Goal: Entertainment & Leisure: Browse casually

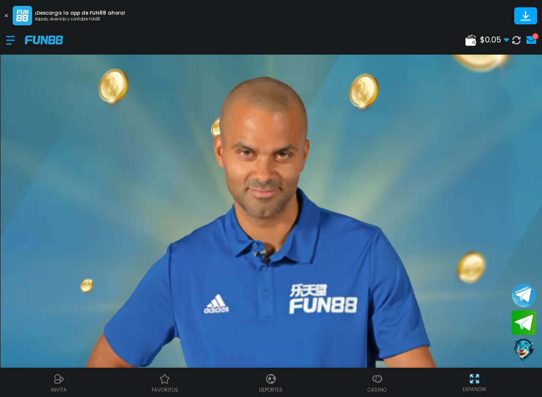
scroll to position [69, 0]
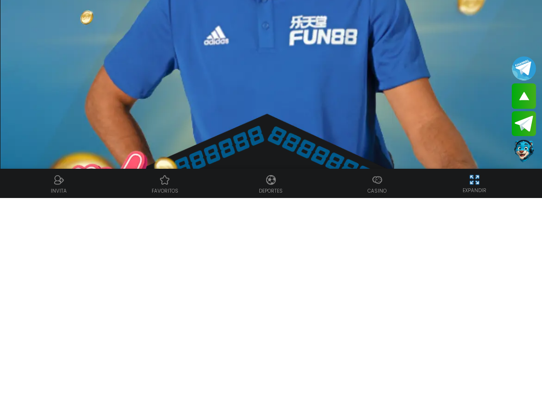
click at [342, 90] on img at bounding box center [271, 335] width 542 height 750
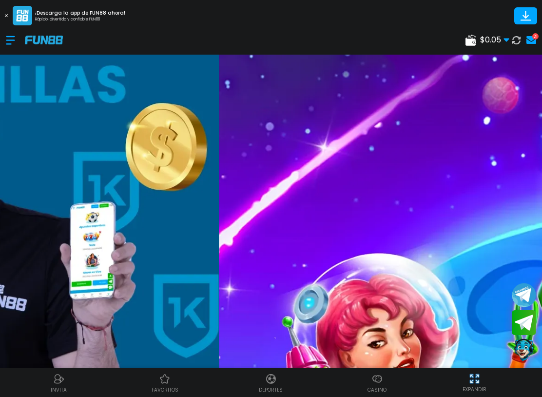
click at [11, 38] on div at bounding box center [15, 40] width 19 height 29
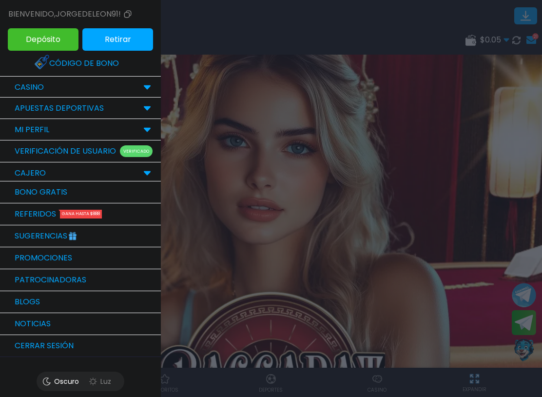
click at [458, 178] on div at bounding box center [271, 198] width 542 height 397
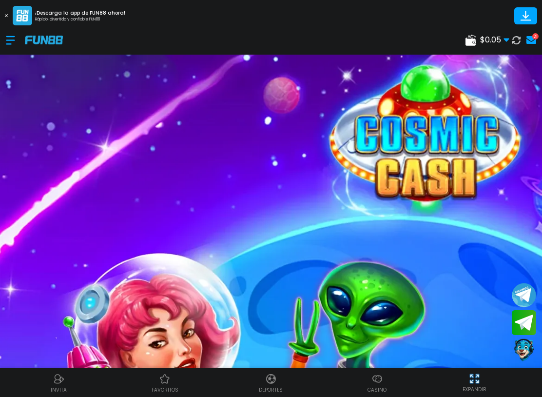
click at [518, 36] on icon at bounding box center [516, 39] width 11 height 11
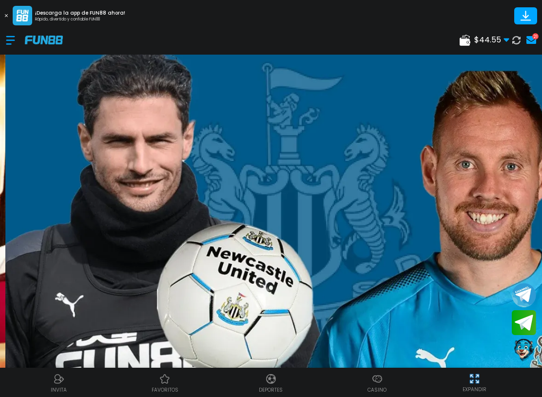
click at [13, 46] on div at bounding box center [15, 40] width 19 height 29
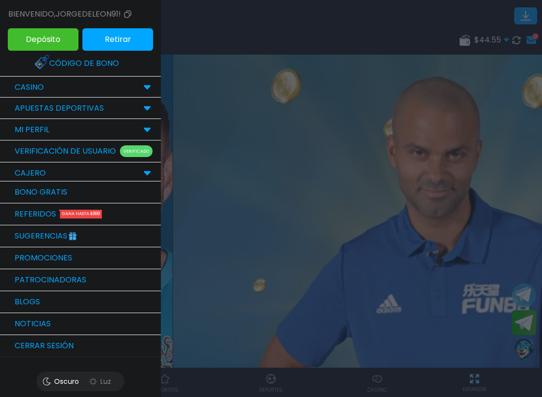
click at [18, 92] on p "CASINO" at bounding box center [29, 87] width 29 height 12
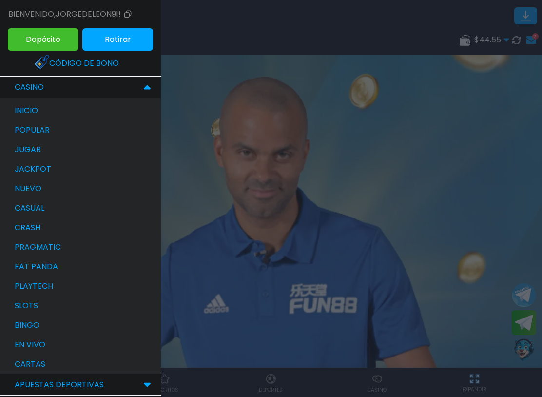
click at [22, 320] on p "bingo" at bounding box center [27, 325] width 25 height 12
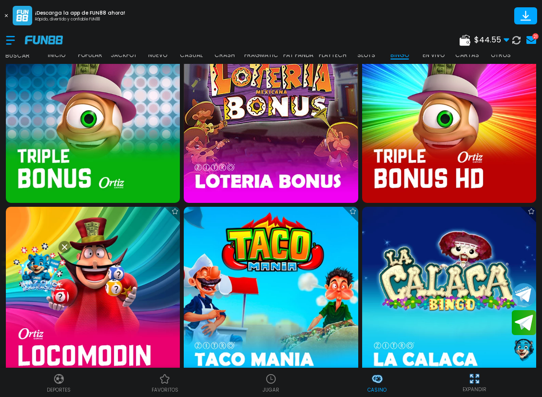
scroll to position [583, 0]
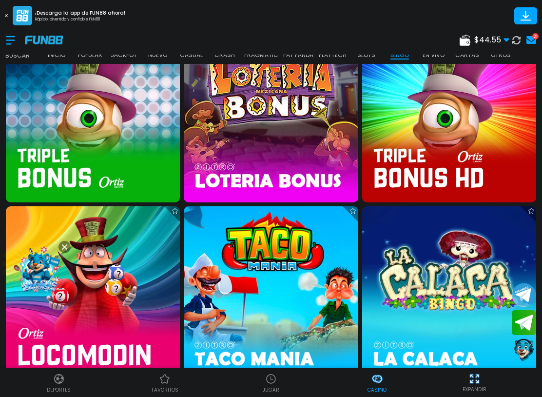
click at [491, 125] on img at bounding box center [449, 115] width 174 height 174
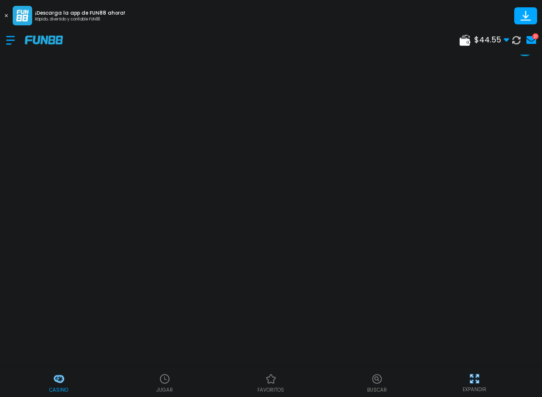
click at [516, 368] on div "Casino JUGAR favoritos Buscar EXPANDIR" at bounding box center [271, 381] width 542 height 29
click at [515, 369] on div "Casino JUGAR favoritos Buscar EXPANDIR" at bounding box center [271, 381] width 542 height 29
click at [510, 373] on div "EXPANDIR" at bounding box center [474, 382] width 124 height 22
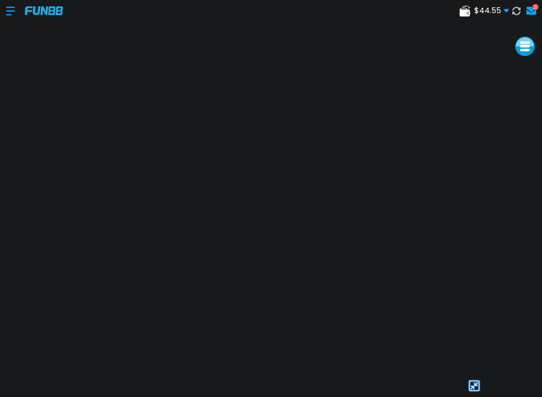
click at [522, 380] on div at bounding box center [474, 385] width 124 height 15
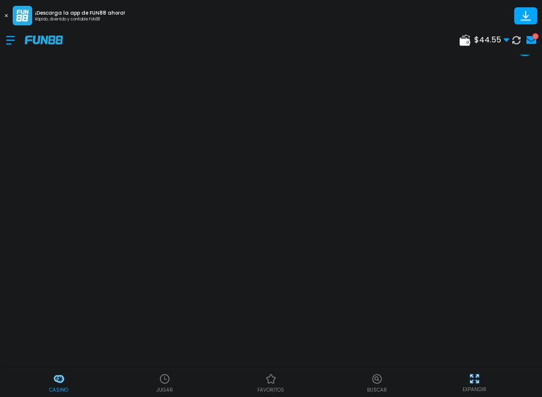
click at [521, 376] on div "EXPANDIR" at bounding box center [474, 382] width 124 height 22
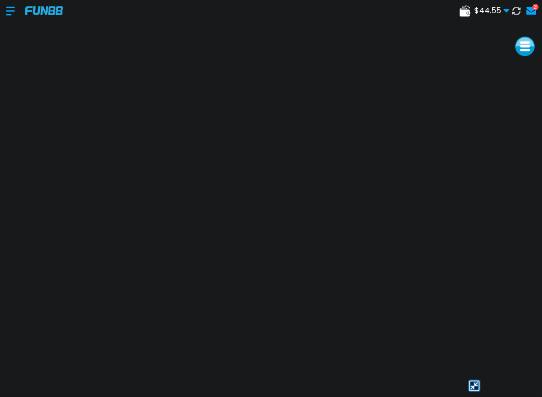
click at [448, 383] on div at bounding box center [474, 385] width 124 height 15
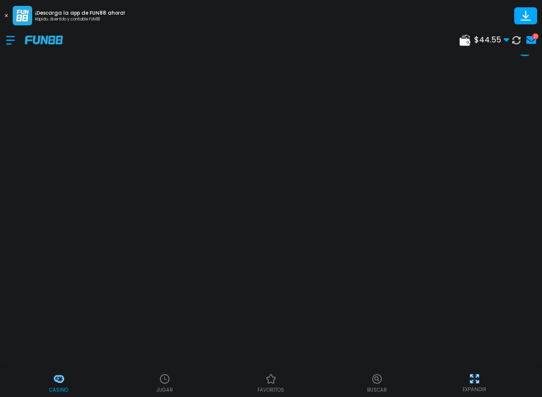
click at [455, 375] on div "EXPANDIR" at bounding box center [474, 382] width 124 height 22
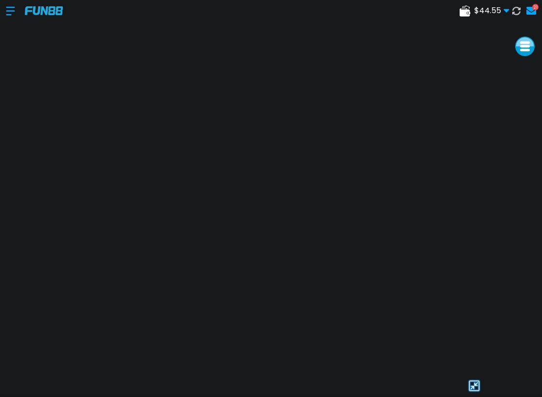
click at [455, 380] on div at bounding box center [474, 385] width 124 height 15
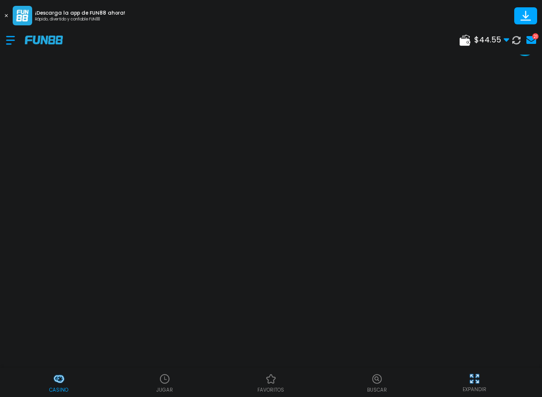
click at [475, 382] on img at bounding box center [474, 378] width 12 height 12
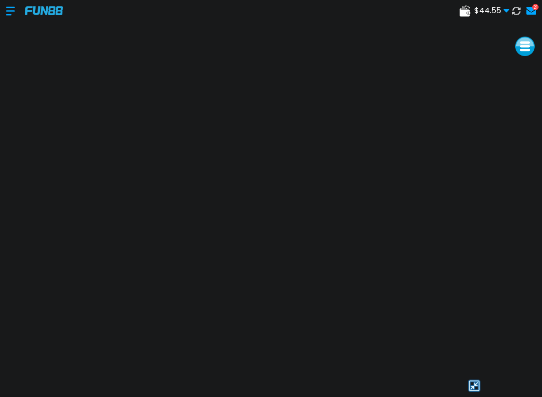
click at [523, 379] on div at bounding box center [474, 385] width 124 height 15
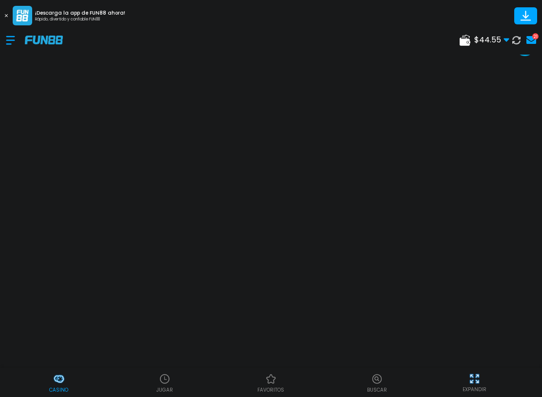
click at [522, 379] on div "EXPANDIR" at bounding box center [474, 382] width 124 height 22
click at [522, 378] on div "EXPANDIR" at bounding box center [474, 382] width 124 height 22
click at [523, 377] on div "EXPANDIR" at bounding box center [474, 382] width 124 height 22
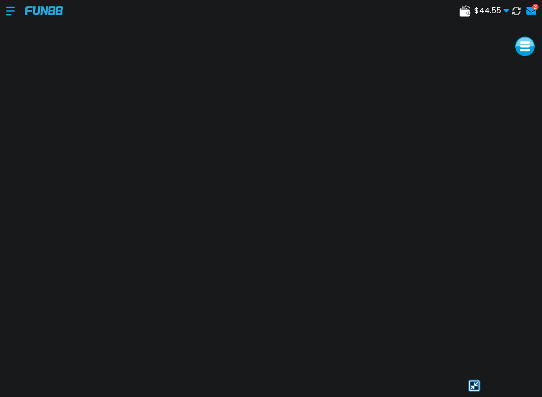
click at [519, 380] on div at bounding box center [474, 385] width 124 height 15
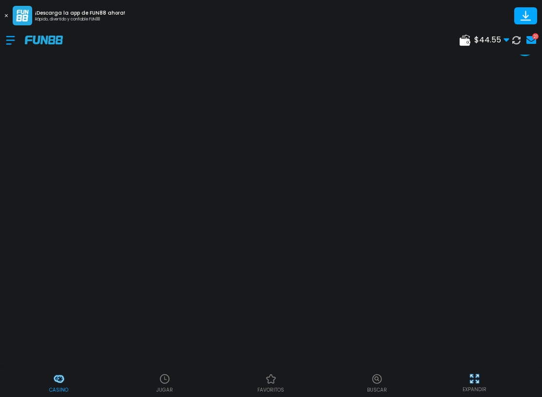
click at [498, 368] on div "Casino JUGAR favoritos Buscar EXPANDIR" at bounding box center [271, 381] width 542 height 29
click at [500, 369] on div "Casino JUGAR favoritos Buscar EXPANDIR" at bounding box center [271, 381] width 542 height 29
click at [499, 368] on div "Casino JUGAR favoritos Buscar EXPANDIR" at bounding box center [271, 381] width 542 height 29
click at [497, 368] on div "Casino JUGAR favoritos Buscar EXPANDIR" at bounding box center [271, 381] width 542 height 29
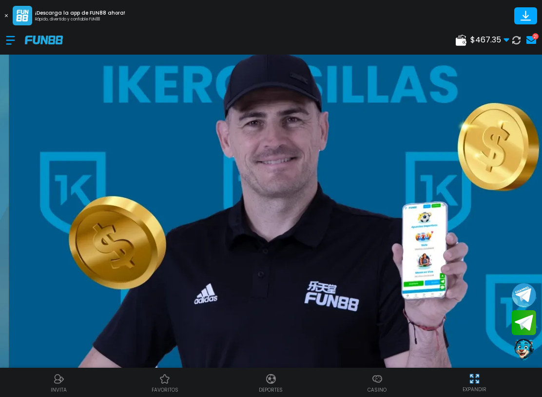
click at [14, 38] on div at bounding box center [15, 40] width 19 height 29
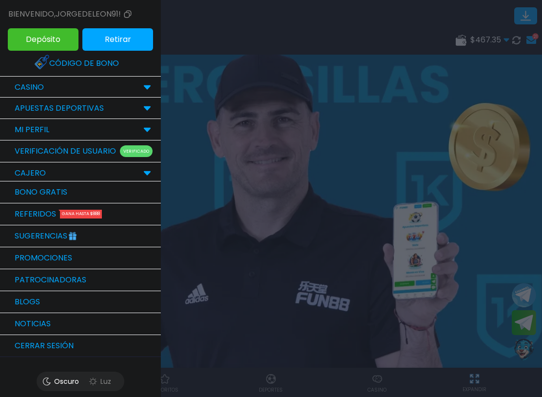
click at [14, 81] on div "CASINO" at bounding box center [29, 87] width 39 height 12
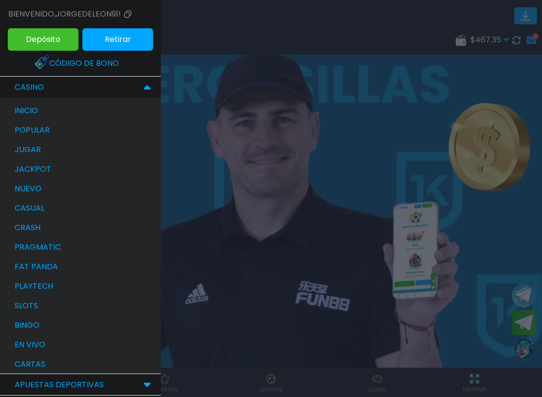
click at [20, 328] on p "bingo" at bounding box center [27, 325] width 25 height 12
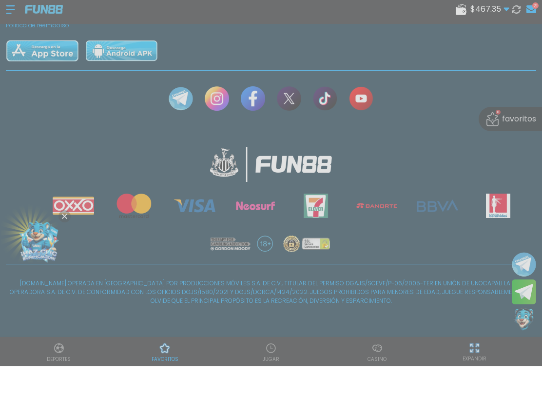
scroll to position [459, 0]
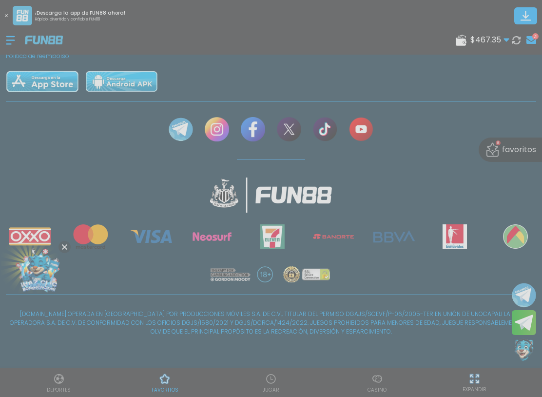
click at [12, 14] on div at bounding box center [271, 198] width 542 height 397
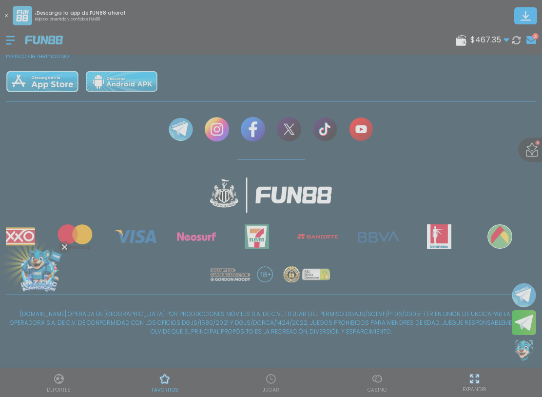
scroll to position [0, 0]
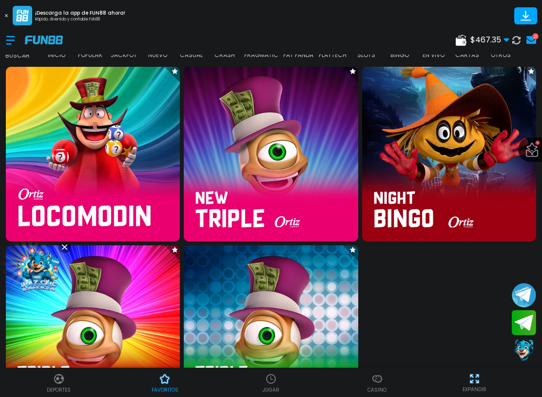
click at [49, 167] on img at bounding box center [93, 154] width 174 height 174
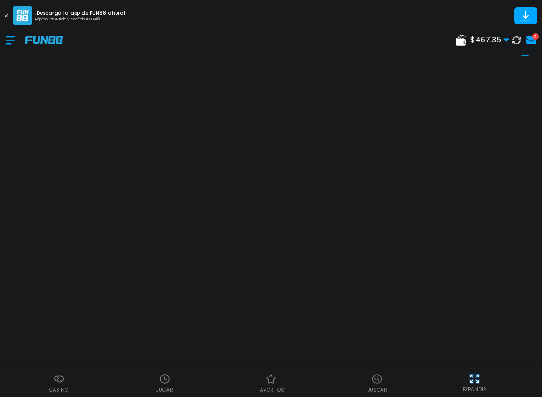
click at [476, 375] on img at bounding box center [474, 378] width 12 height 12
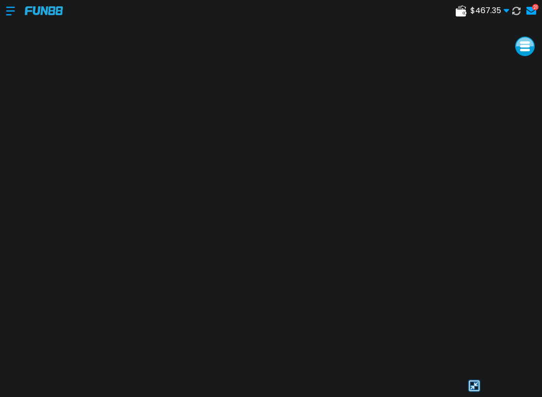
click at [500, 379] on div at bounding box center [474, 385] width 124 height 15
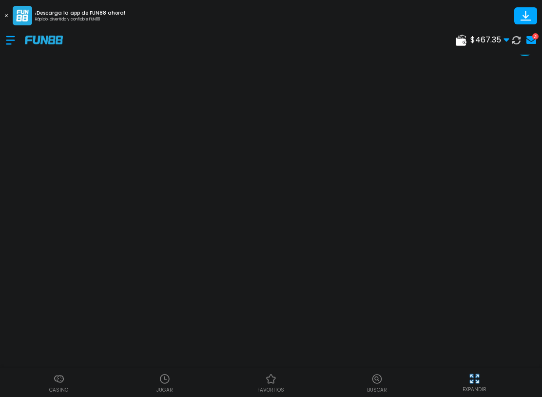
click at [501, 374] on div "EXPANDIR" at bounding box center [474, 382] width 124 height 22
click at [501, 380] on div "EXPANDIR" at bounding box center [474, 382] width 124 height 22
click at [500, 372] on div "EXPANDIR" at bounding box center [474, 382] width 124 height 22
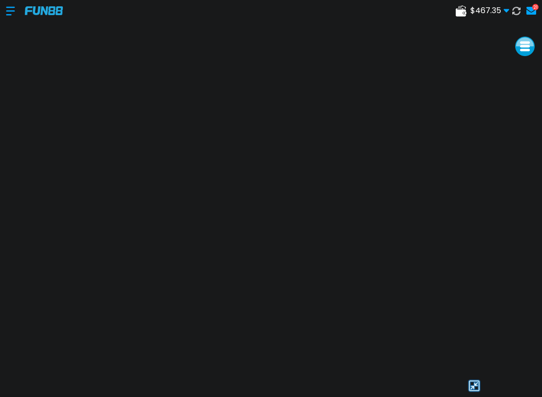
click at [514, 379] on div at bounding box center [474, 385] width 124 height 15
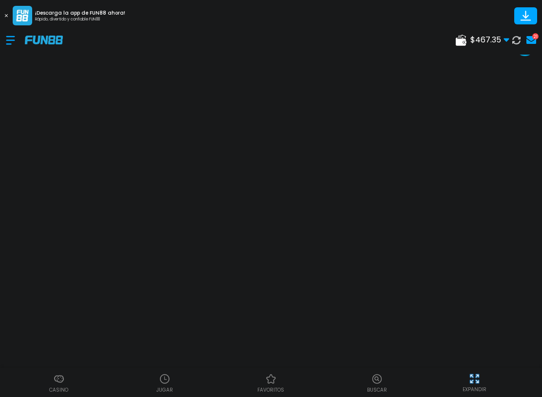
click at [515, 373] on div "EXPANDIR" at bounding box center [474, 382] width 124 height 22
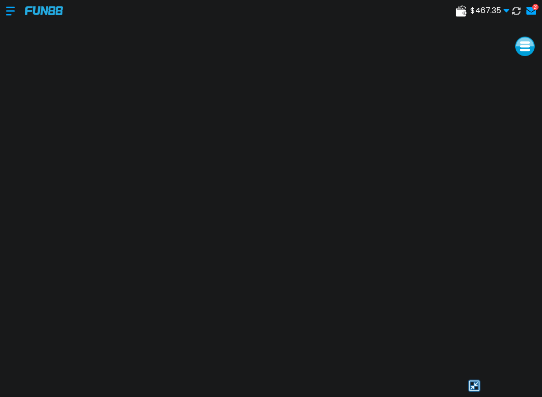
click at [514, 379] on div at bounding box center [474, 385] width 124 height 15
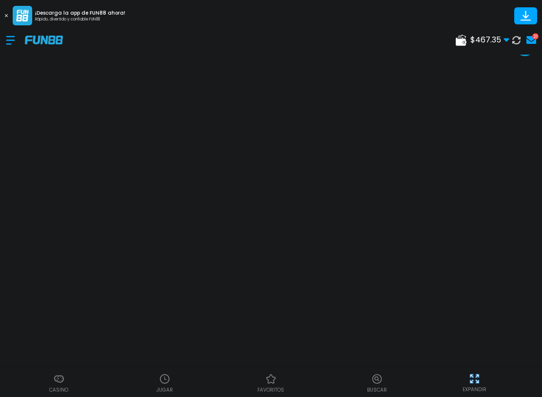
click at [523, 368] on div "Casino JUGAR favoritos Buscar EXPANDIR" at bounding box center [271, 381] width 542 height 29
click at [523, 367] on div "Casino JUGAR favoritos Buscar EXPANDIR" at bounding box center [271, 381] width 542 height 29
click at [13, 42] on div at bounding box center [15, 40] width 19 height 29
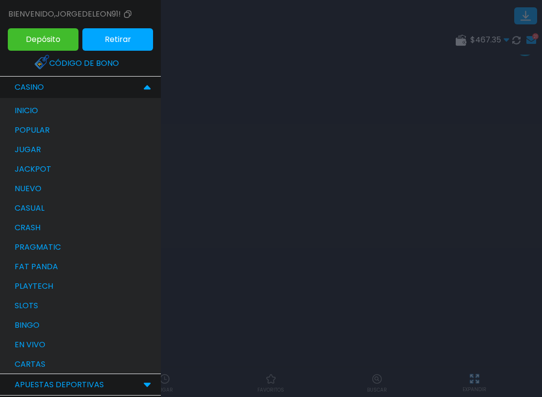
click at [52, 328] on div "bingo" at bounding box center [85, 324] width 151 height 19
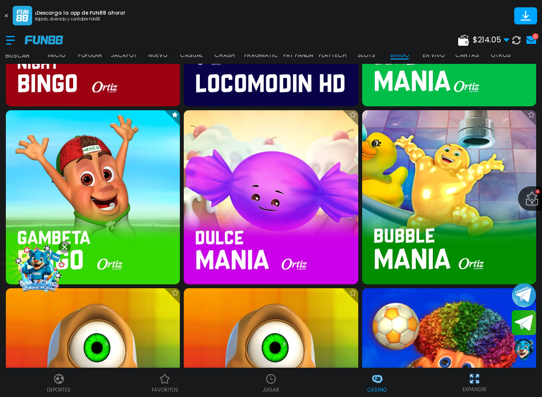
scroll to position [1929, 0]
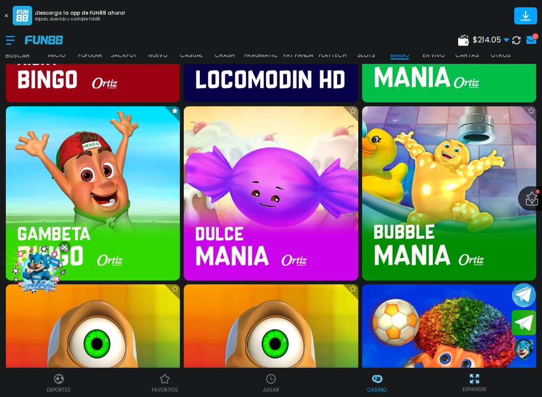
click at [313, 197] on img at bounding box center [271, 193] width 174 height 174
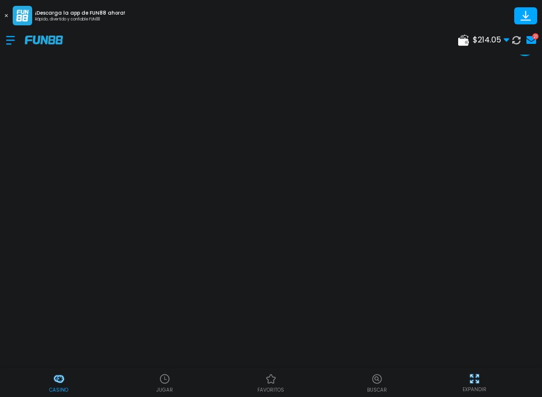
click at [15, 42] on div at bounding box center [15, 40] width 19 height 29
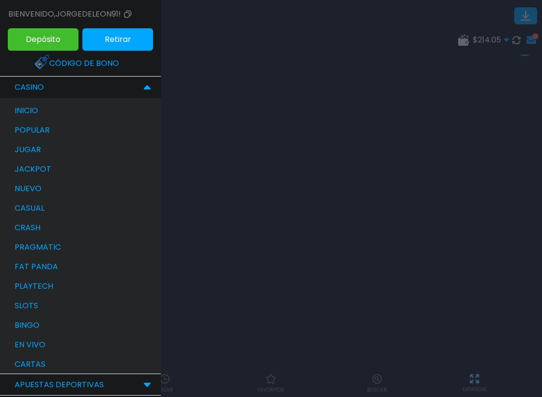
click at [56, 324] on div "bingo" at bounding box center [85, 324] width 151 height 19
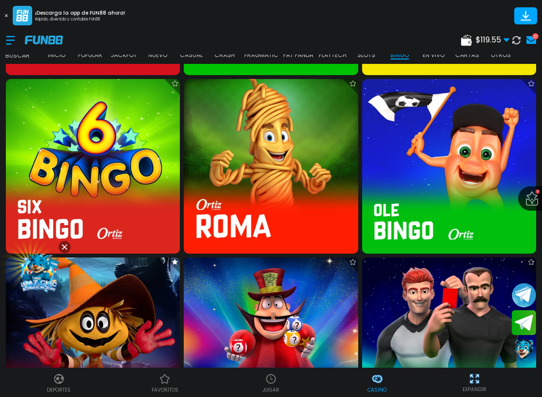
scroll to position [1615, 0]
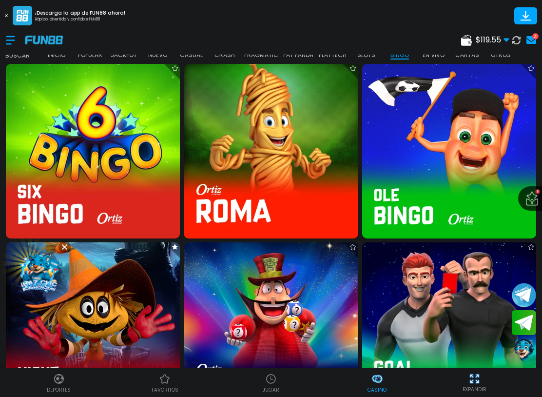
click at [310, 147] on img at bounding box center [271, 151] width 174 height 174
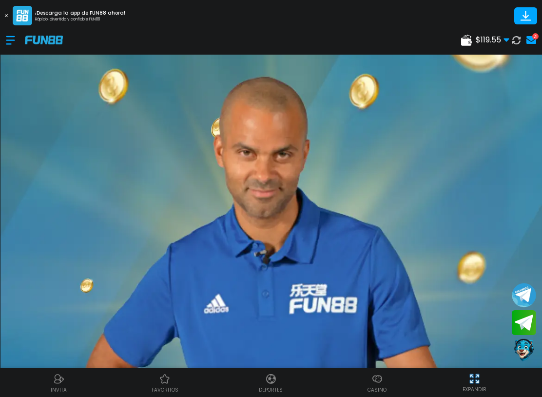
click at [17, 50] on div at bounding box center [15, 40] width 19 height 29
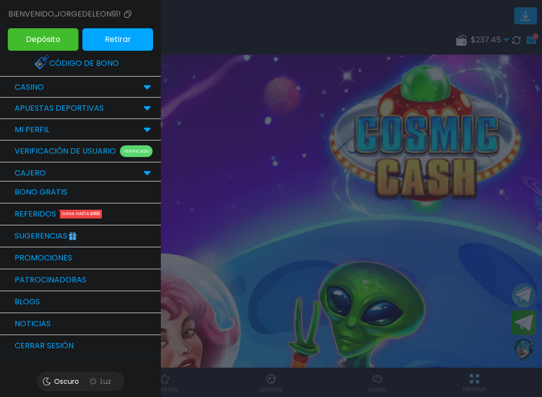
click at [155, 82] on div "CASINO" at bounding box center [80, 87] width 161 height 21
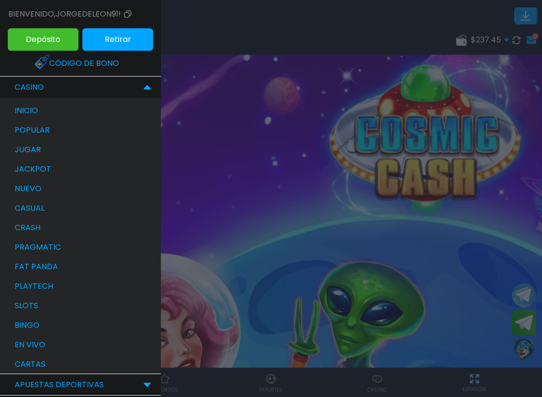
click at [64, 329] on div "bingo" at bounding box center [85, 324] width 151 height 19
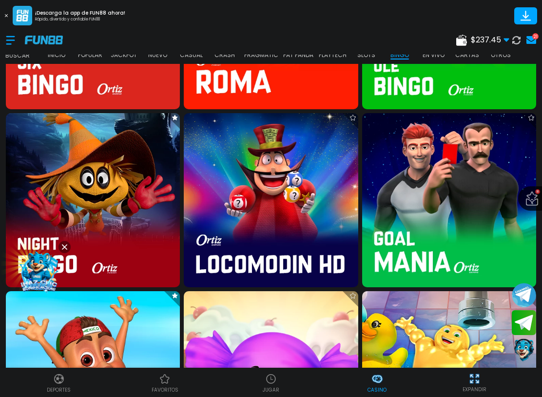
scroll to position [1828, 0]
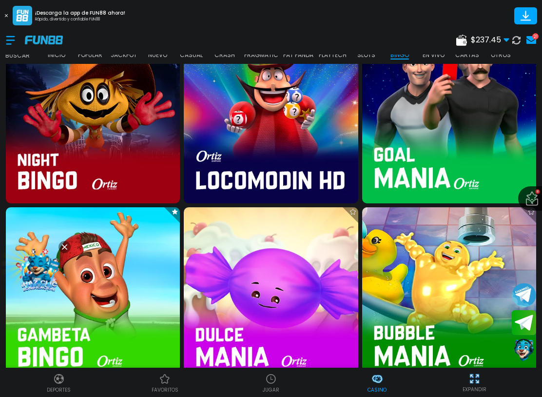
click at [462, 127] on img at bounding box center [449, 116] width 174 height 174
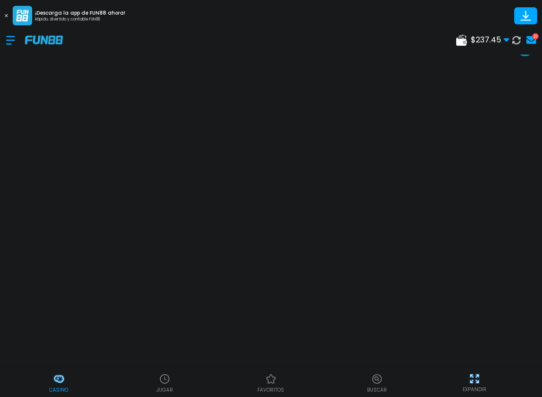
click at [8, 38] on div at bounding box center [15, 40] width 19 height 29
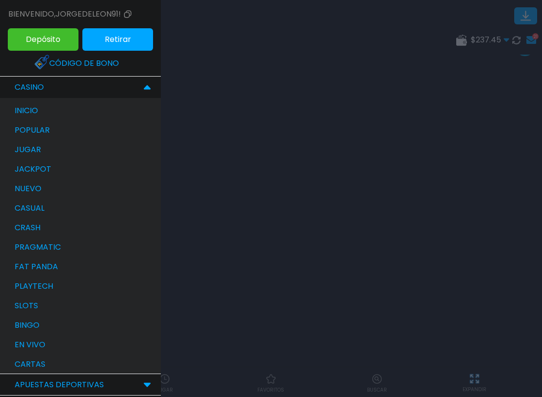
click at [21, 113] on p "inicio" at bounding box center [26, 111] width 23 height 12
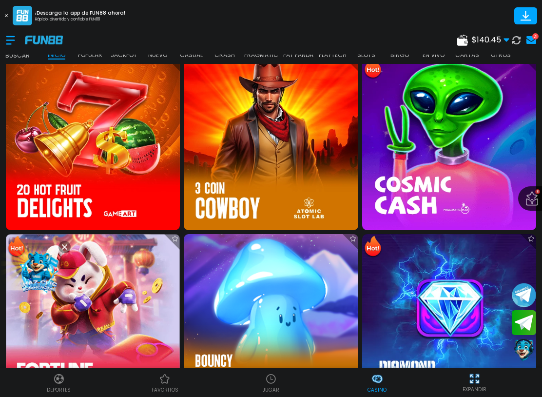
scroll to position [556, 0]
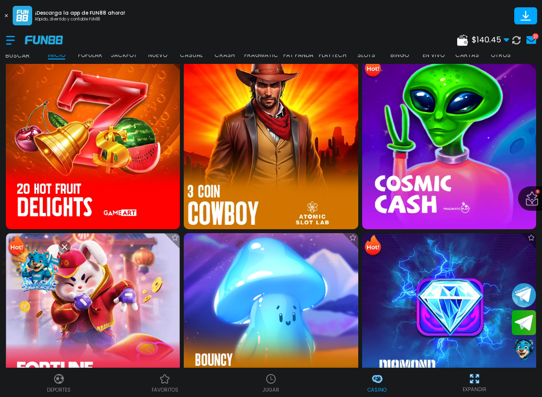
click at [225, 162] on img at bounding box center [271, 142] width 192 height 192
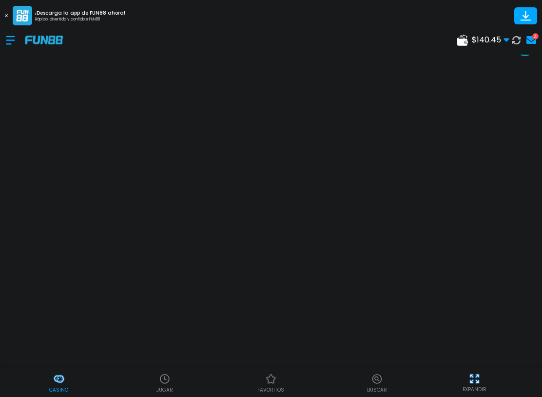
click at [20, 45] on div at bounding box center [15, 40] width 19 height 29
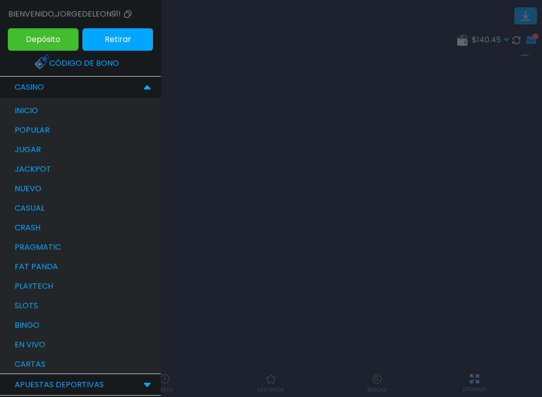
click at [17, 225] on p "crash" at bounding box center [28, 228] width 26 height 12
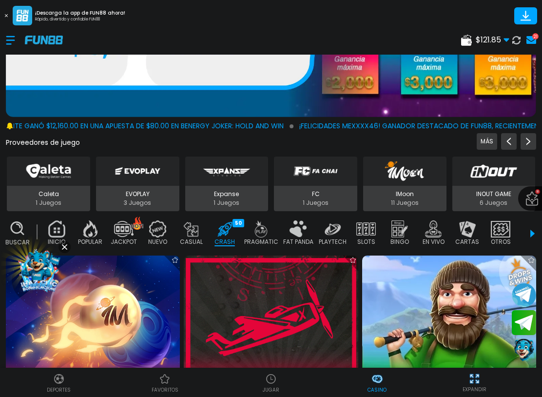
scroll to position [179, 0]
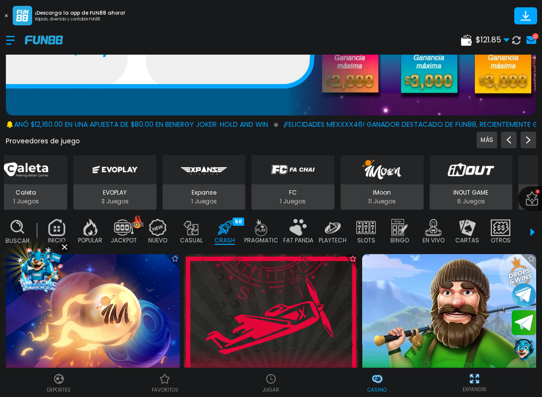
click at [265, 235] on img at bounding box center [260, 227] width 19 height 17
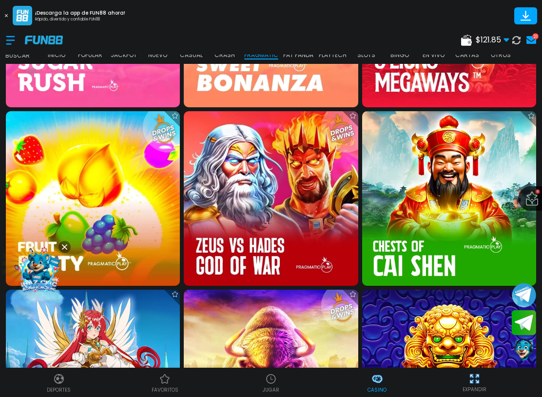
scroll to position [1035, 0]
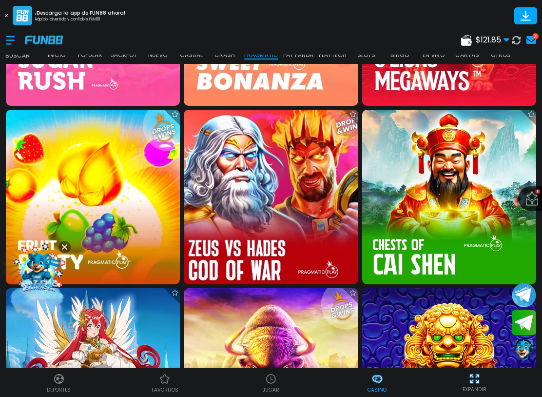
click at [312, 198] on img at bounding box center [271, 197] width 192 height 192
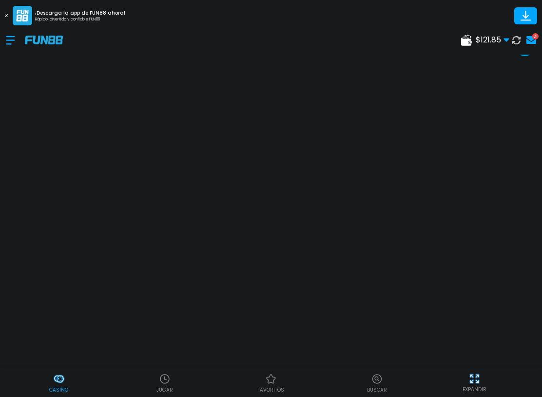
click at [482, 371] on div "EXPANDIR" at bounding box center [474, 382] width 124 height 22
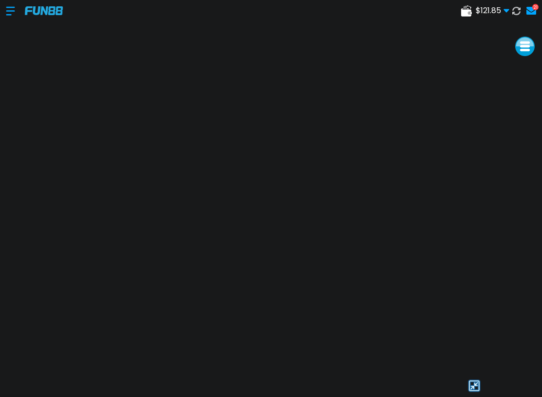
click at [480, 380] on img at bounding box center [474, 385] width 15 height 15
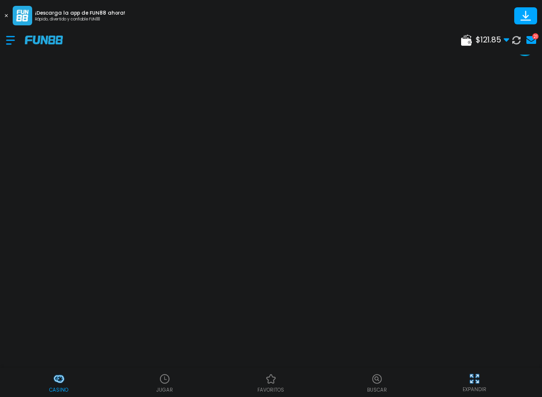
click at [482, 371] on div "EXPANDIR" at bounding box center [474, 382] width 124 height 22
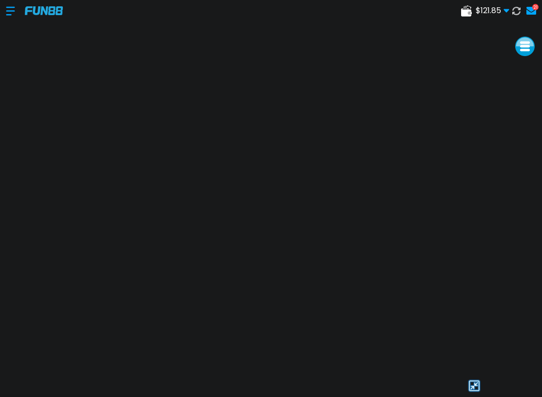
click at [476, 379] on img at bounding box center [474, 385] width 15 height 15
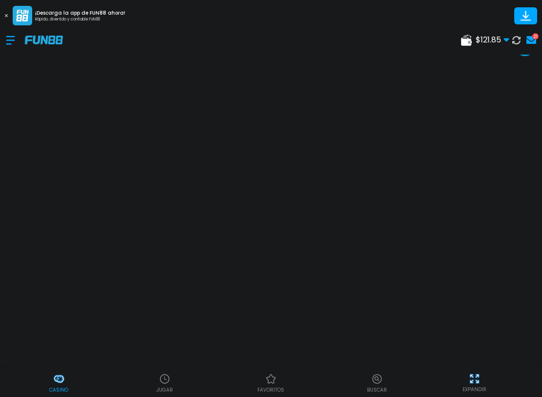
click at [476, 381] on img at bounding box center [474, 378] width 12 height 12
